Goal: Transaction & Acquisition: Purchase product/service

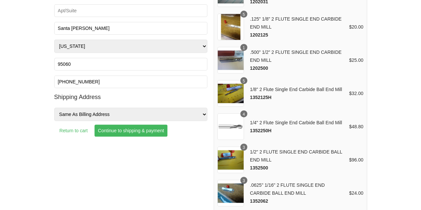
scroll to position [133, 0]
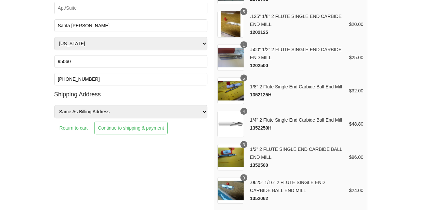
click at [138, 126] on input "Continue to shipping & payment" at bounding box center [130, 128] width 73 height 13
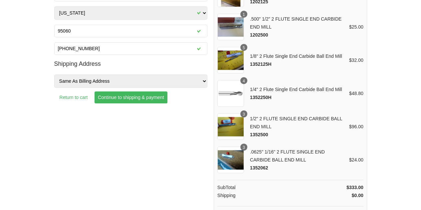
scroll to position [188, 0]
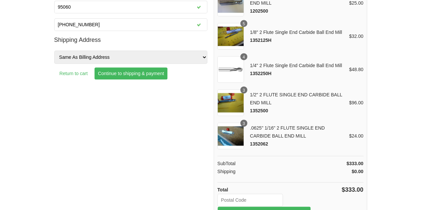
click at [242, 199] on input "text" at bounding box center [250, 200] width 66 height 13
type input "95060"
click at [297, 207] on button "Estimate Shipping ([GEOGRAPHIC_DATA])" at bounding box center [264, 213] width 94 height 12
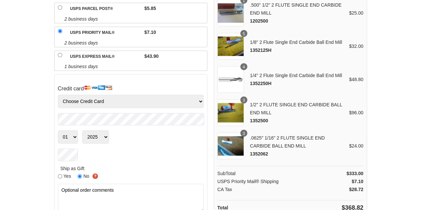
scroll to position [167, 0]
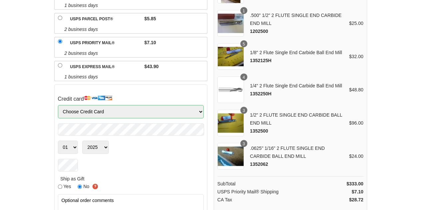
click at [202, 110] on select "Choose Credit Card VISA MasterCard AMEX Discover" at bounding box center [131, 111] width 146 height 13
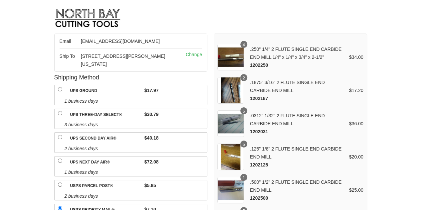
scroll to position [0, 0]
click at [316, 21] on link at bounding box center [210, 19] width 313 height 29
